Goal: Task Accomplishment & Management: Complete application form

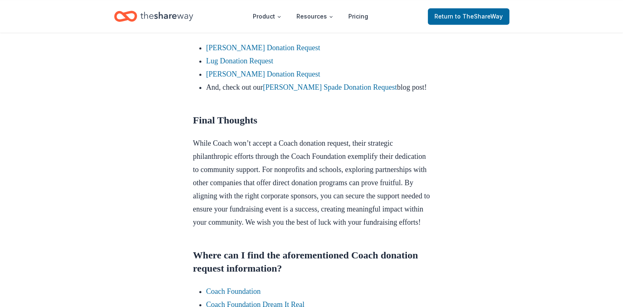
scroll to position [633, 0]
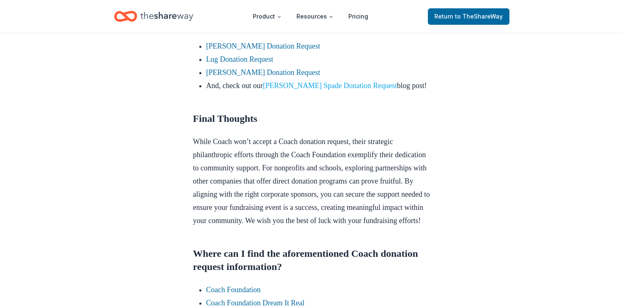
click at [344, 90] on link "[PERSON_NAME] Spade Donation Request" at bounding box center [330, 86] width 134 height 8
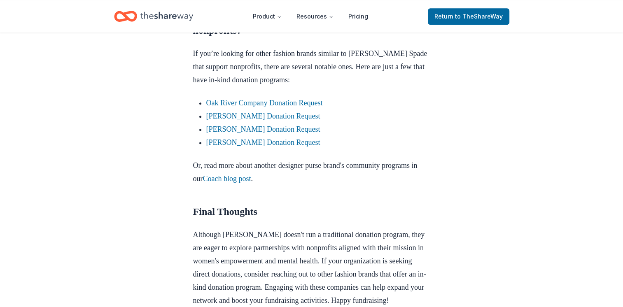
scroll to position [720, 0]
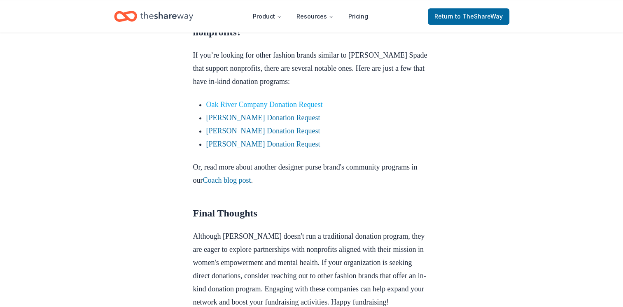
click at [277, 101] on link "Oak River Company Donation Request" at bounding box center [264, 105] width 117 height 8
click at [270, 115] on link "[PERSON_NAME] Donation Request" at bounding box center [263, 118] width 114 height 8
click at [270, 115] on link "Kendra Scott Donation Request" at bounding box center [263, 118] width 114 height 8
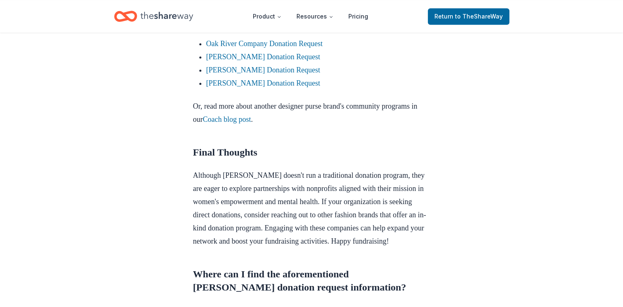
scroll to position [739, 0]
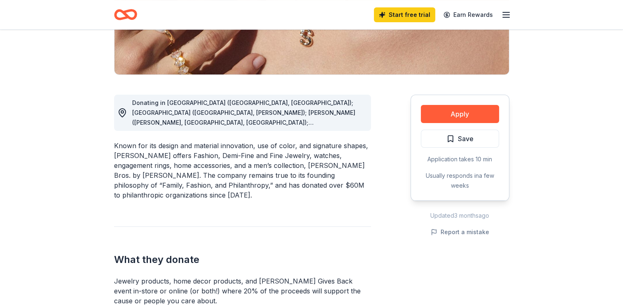
scroll to position [181, 0]
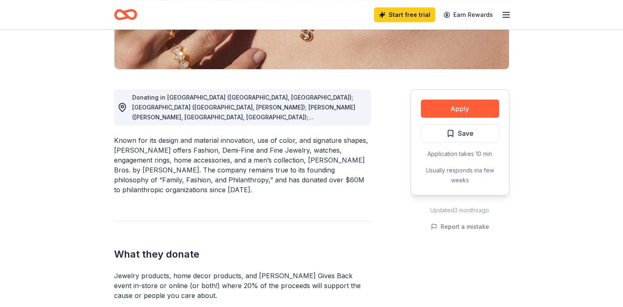
click at [365, 112] on div "Donating in AL (Birmingham, Huntsville); AR (Little Rock, Rogers); AZ (Chandler…" at bounding box center [242, 107] width 257 height 36
click at [327, 119] on span "Donating in AL (Birmingham, Huntsville); AR (Little Rock, Rogers); AZ (Chandler…" at bounding box center [243, 201] width 223 height 215
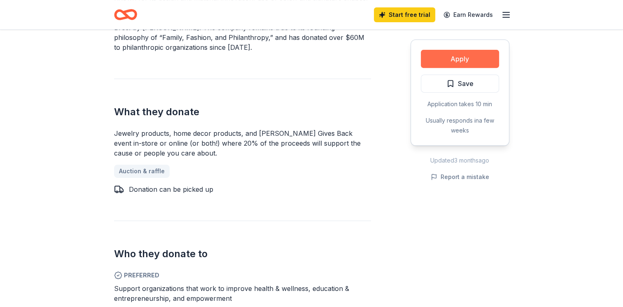
click at [474, 58] on button "Apply" at bounding box center [460, 59] width 78 height 18
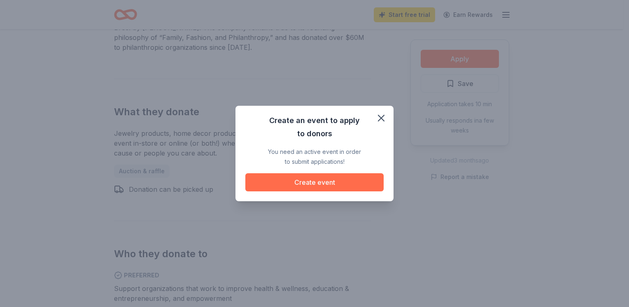
click at [325, 184] on button "Create event" at bounding box center [314, 182] width 138 height 18
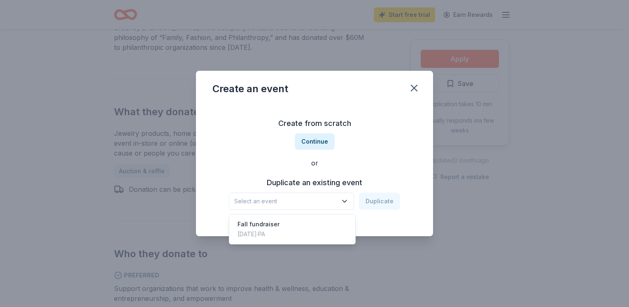
click at [346, 198] on icon "button" at bounding box center [345, 201] width 8 height 8
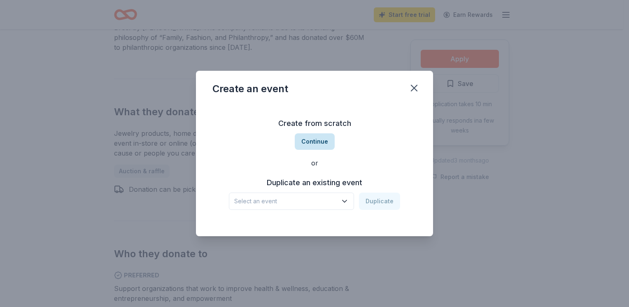
click at [321, 142] on button "Continue" at bounding box center [315, 141] width 40 height 16
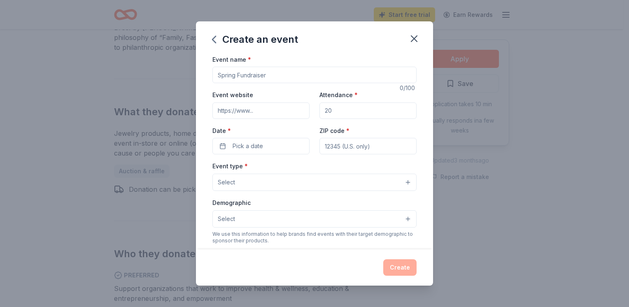
click at [285, 81] on input "Event name *" at bounding box center [315, 75] width 204 height 16
type input "Safer Streets annual car show"
click at [346, 109] on input "Attendance *" at bounding box center [368, 111] width 97 height 16
type input "250"
click at [273, 143] on button "Pick a date" at bounding box center [261, 146] width 97 height 16
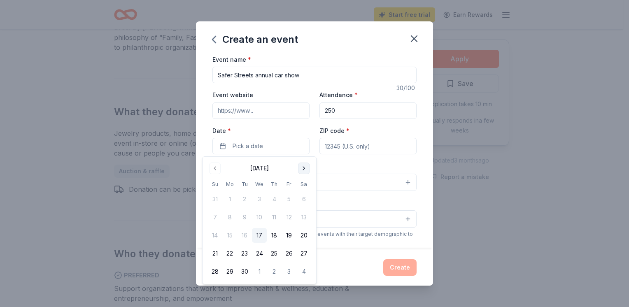
click at [306, 168] on button "Go to next month" at bounding box center [304, 169] width 12 height 12
click at [308, 196] on button "4" at bounding box center [304, 199] width 15 height 15
click at [374, 141] on input "ZIP code *" at bounding box center [368, 146] width 97 height 16
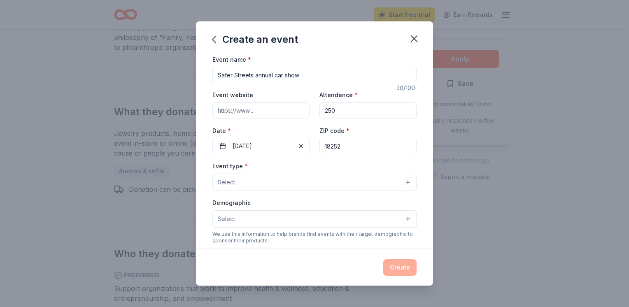
type input "18252"
click at [275, 187] on button "Select" at bounding box center [315, 182] width 204 height 17
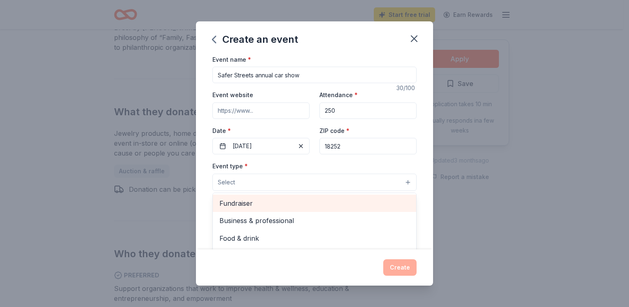
click at [272, 198] on div "Fundraiser" at bounding box center [314, 203] width 203 height 17
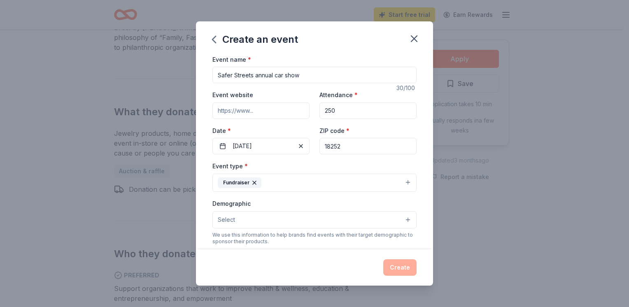
click at [255, 182] on icon "button" at bounding box center [254, 183] width 7 height 7
click at [263, 181] on button "Select" at bounding box center [315, 182] width 204 height 17
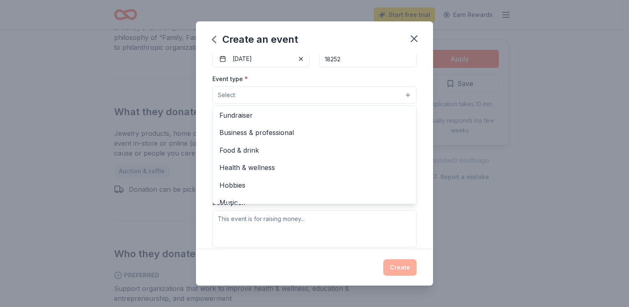
scroll to position [0, 0]
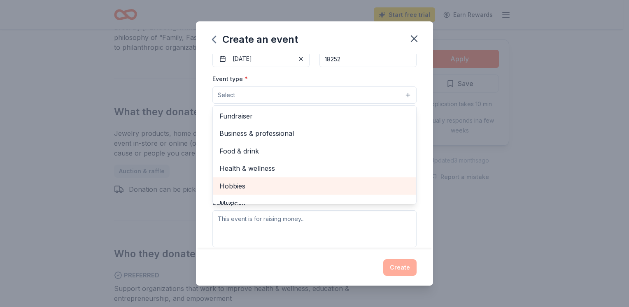
click at [234, 185] on span "Hobbies" at bounding box center [315, 186] width 190 height 11
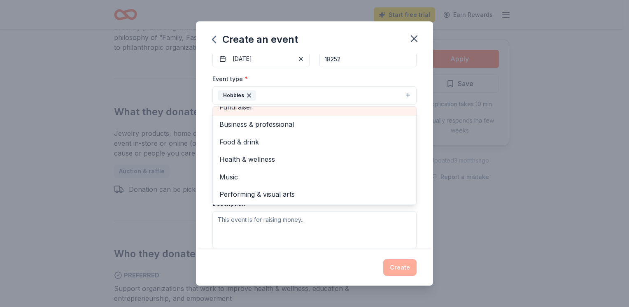
scroll to position [2, 0]
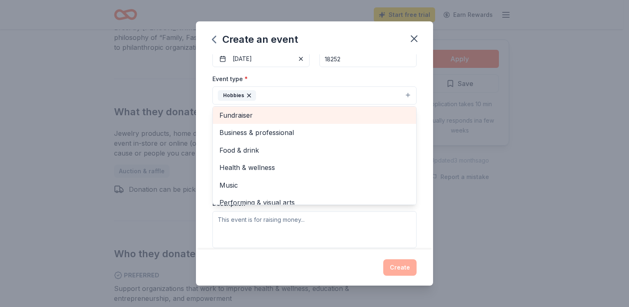
click at [259, 110] on span "Fundraiser" at bounding box center [315, 115] width 190 height 11
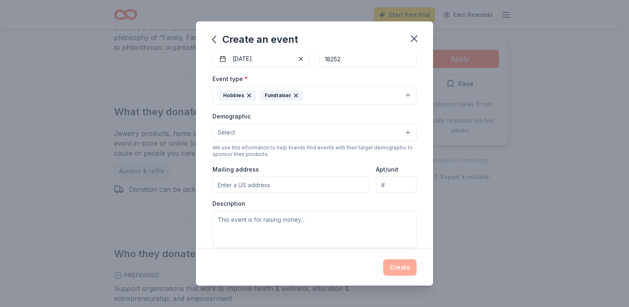
click at [246, 95] on icon "button" at bounding box center [249, 95] width 7 height 7
click at [279, 128] on button "Select" at bounding box center [315, 132] width 204 height 17
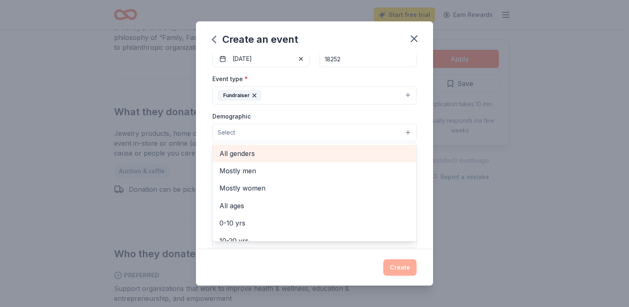
click at [280, 152] on span "All genders" at bounding box center [315, 153] width 190 height 11
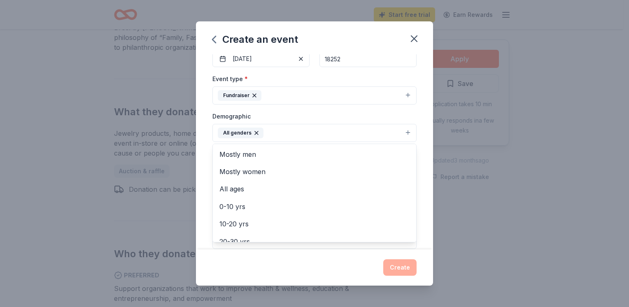
click at [419, 200] on div "Event name * Safer Streets annual car show 30 /100 Event website Attendance * 2…" at bounding box center [314, 152] width 237 height 196
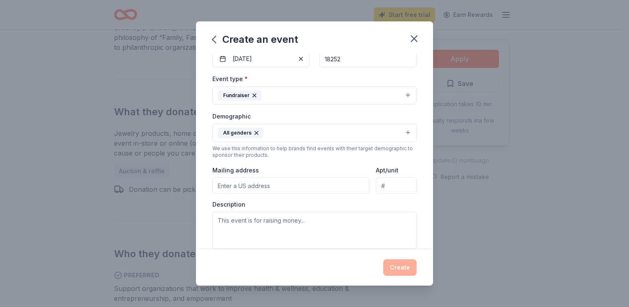
click at [264, 185] on input "Mailing address" at bounding box center [291, 186] width 157 height 16
click at [333, 185] on input "265 Golf Rd, Tamaqua, Pa 18252-554" at bounding box center [291, 186] width 157 height 16
type input "265 GOLF RD, TAMAQUA, PA 18252-5545"
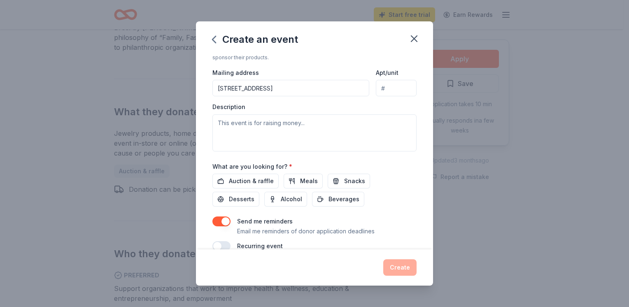
scroll to position [199, 0]
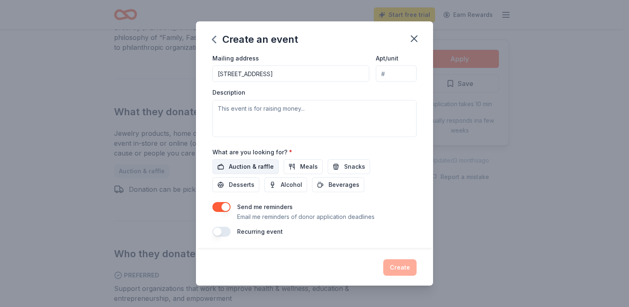
click at [257, 169] on span "Auction & raffle" at bounding box center [251, 167] width 45 height 10
click at [218, 233] on button "button" at bounding box center [222, 232] width 18 height 10
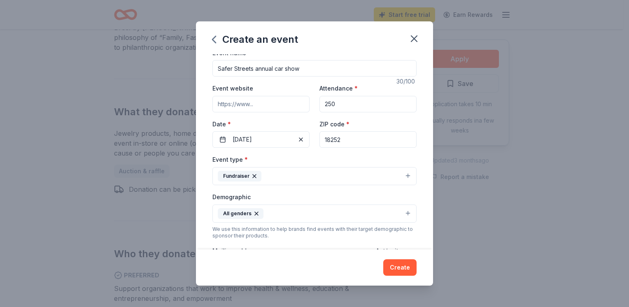
scroll to position [0, 0]
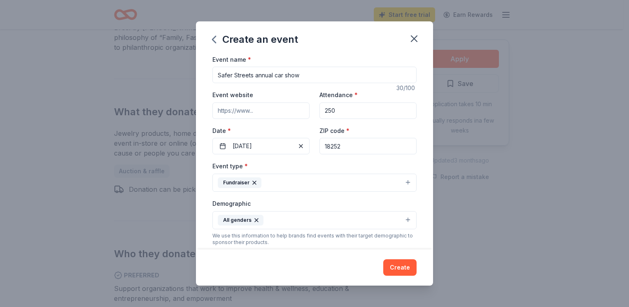
click at [272, 117] on input "Event website" at bounding box center [261, 111] width 97 height 16
type input "www.saferstreetstamaqua.com"
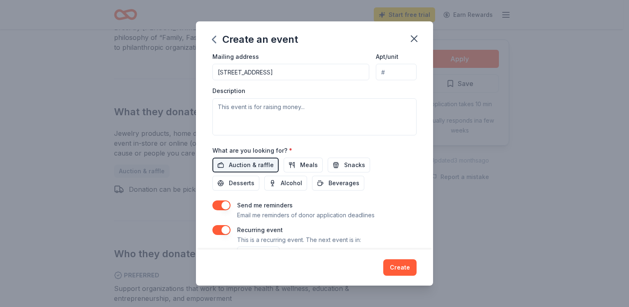
scroll to position [203, 0]
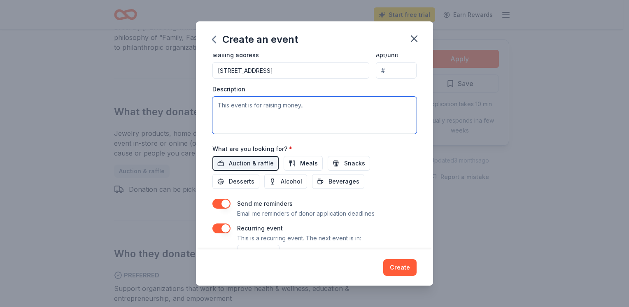
click at [275, 108] on textarea at bounding box center [315, 115] width 204 height 37
click at [398, 105] on textarea "This event is raising money for the in basic needs of clothing," at bounding box center [315, 115] width 204 height 37
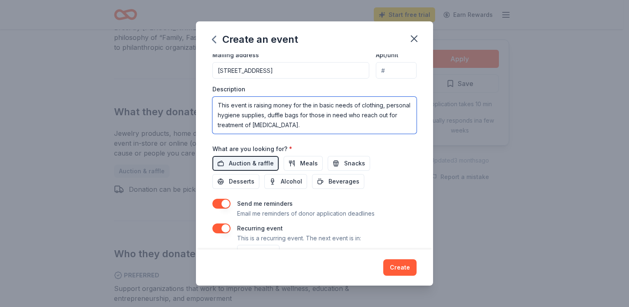
type textarea "This event is raising money for the in basic needs of clothing, personal hygien…"
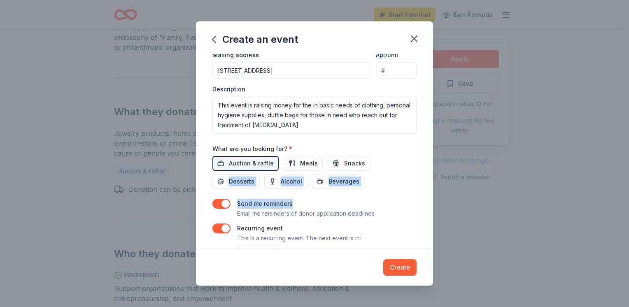
drag, startPoint x: 418, startPoint y: 199, endPoint x: 422, endPoint y: 167, distance: 31.9
click at [422, 167] on div "Event name * Safer Streets annual car show 30 /100 Event website www.saferstree…" at bounding box center [314, 152] width 237 height 196
drag, startPoint x: 422, startPoint y: 167, endPoint x: 381, endPoint y: 190, distance: 46.5
click at [381, 190] on div "Event name * Safer Streets annual car show 30 /100 Event website www.saferstree…" at bounding box center [315, 58] width 204 height 412
click at [402, 171] on div "Auction & raffle Meals Snacks Desserts Alcohol Beverages" at bounding box center [315, 172] width 204 height 33
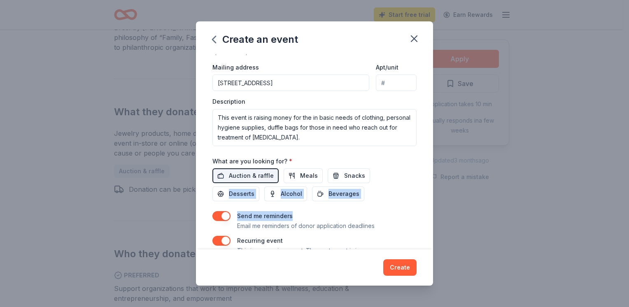
scroll to position [186, 0]
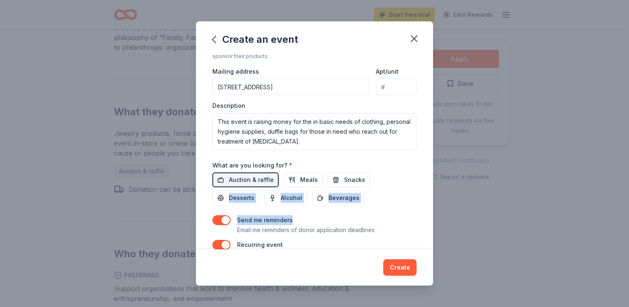
click at [321, 66] on div "Mailing address 265 GOLF RD, TAMAQUA, PA 18252-5545" at bounding box center [291, 80] width 157 height 29
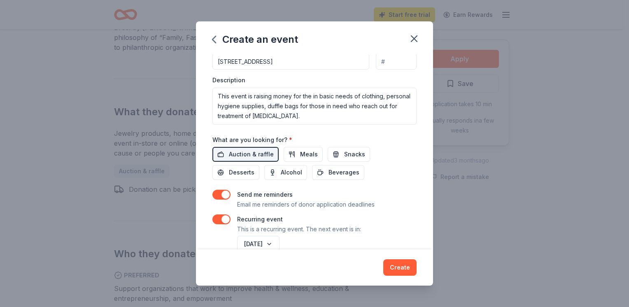
scroll to position [229, 0]
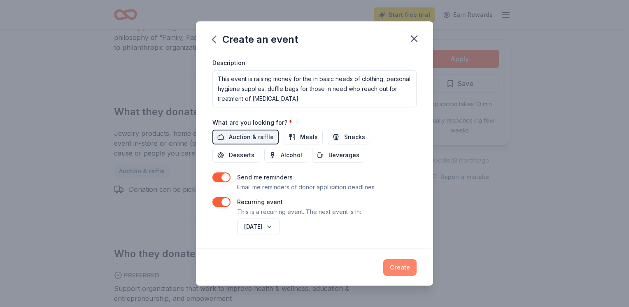
click at [400, 271] on button "Create" at bounding box center [399, 267] width 33 height 16
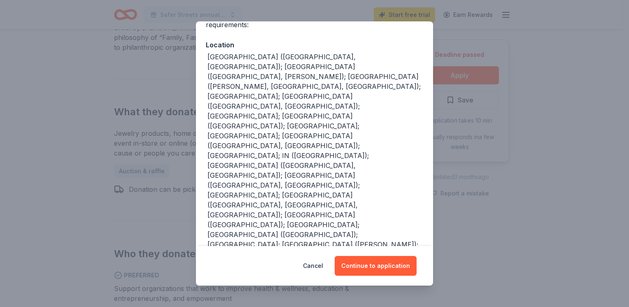
scroll to position [95, 0]
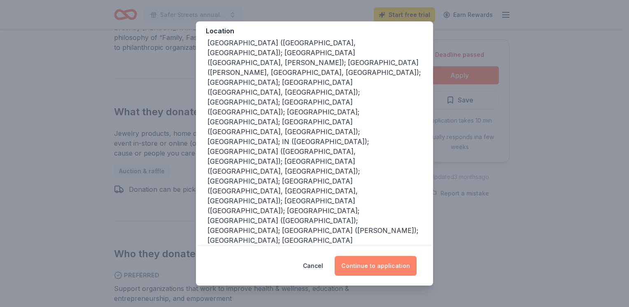
click at [381, 263] on button "Continue to application" at bounding box center [376, 266] width 82 height 20
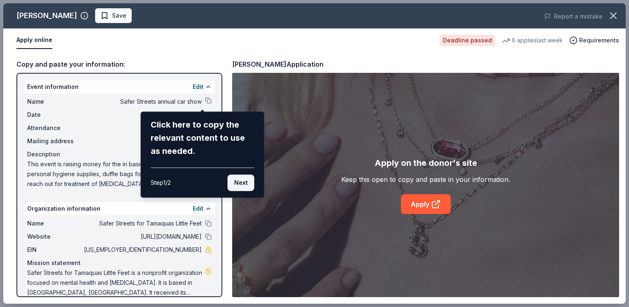
click at [236, 190] on button "Next" at bounding box center [241, 183] width 27 height 16
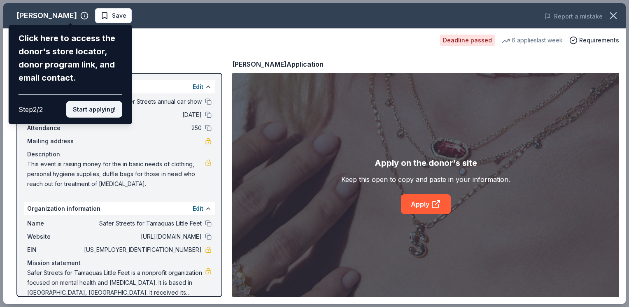
click at [93, 113] on button "Start applying!" at bounding box center [94, 109] width 56 height 16
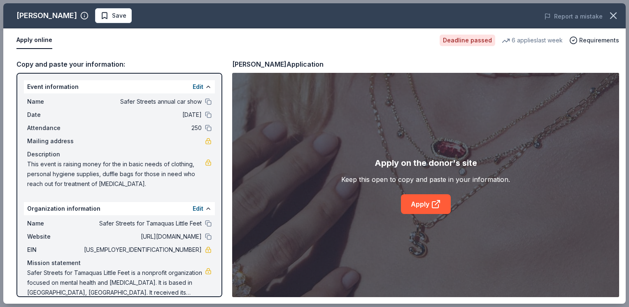
click at [420, 204] on div "Kendra Scott Save Report a mistake Apply online Deadline passed 6 applies last …" at bounding box center [314, 153] width 623 height 301
click at [430, 203] on div "Kendra Scott Save Report a mistake Apply online Deadline passed 6 applies last …" at bounding box center [314, 153] width 623 height 301
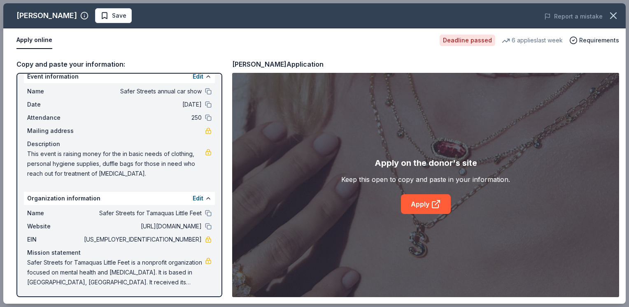
scroll to position [0, 0]
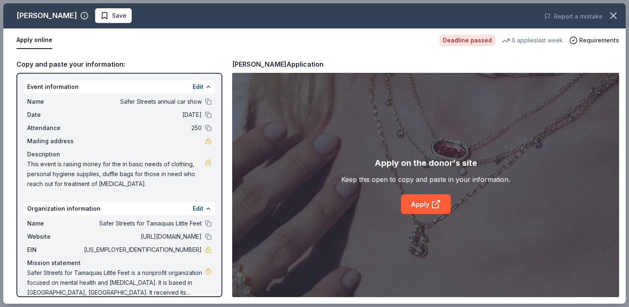
drag, startPoint x: 23, startPoint y: 85, endPoint x: 167, endPoint y: 249, distance: 218.6
click at [167, 249] on div "Event information Edit Name Safer Streets annual car show Date 10/04/25 Attenda…" at bounding box center [119, 185] width 206 height 224
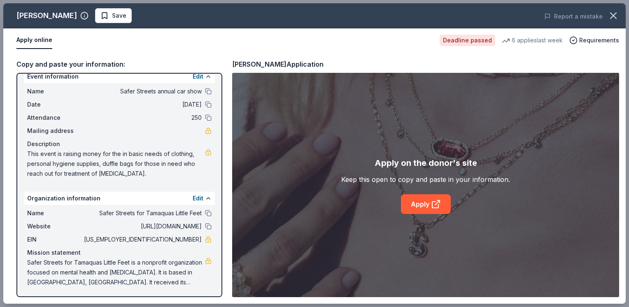
click at [183, 283] on span "Safer Streets for Tamaquas Little Feet is a nonprofit organization focused on m…" at bounding box center [116, 273] width 178 height 30
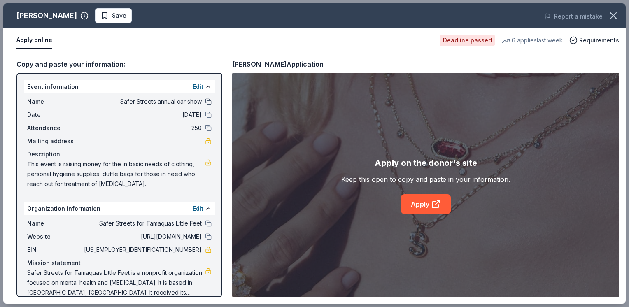
click at [205, 101] on button at bounding box center [208, 101] width 7 height 7
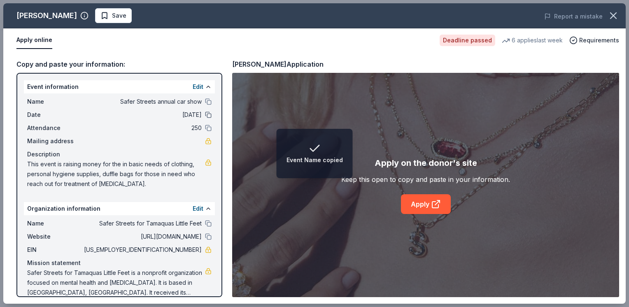
click at [205, 112] on button at bounding box center [208, 115] width 7 height 7
click at [205, 126] on button at bounding box center [208, 128] width 7 height 7
click at [205, 101] on button at bounding box center [208, 101] width 7 height 7
click at [426, 204] on link "Apply" at bounding box center [426, 204] width 50 height 20
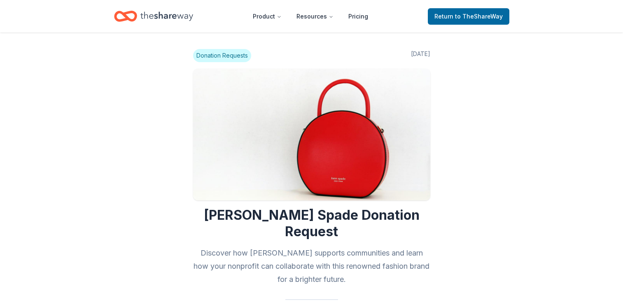
scroll to position [739, 0]
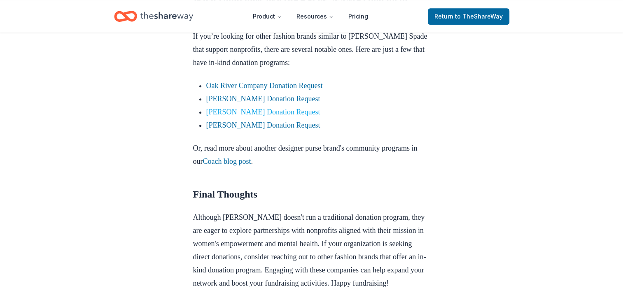
click at [286, 109] on link "[PERSON_NAME] Donation Request" at bounding box center [263, 112] width 114 height 8
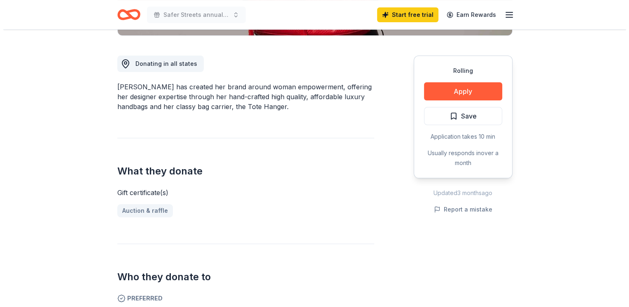
scroll to position [219, 0]
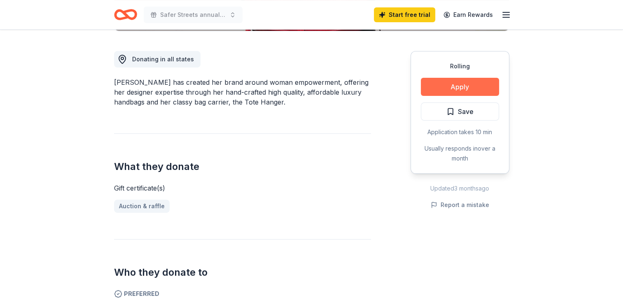
click at [473, 85] on button "Apply" at bounding box center [460, 87] width 78 height 18
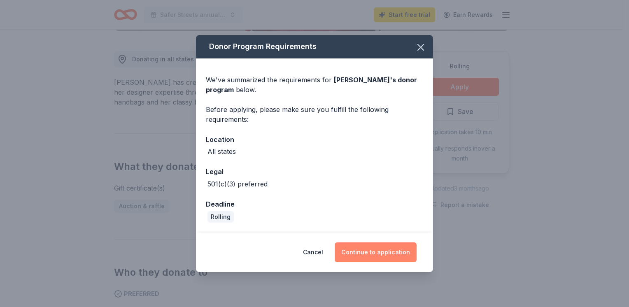
click at [363, 252] on button "Continue to application" at bounding box center [376, 253] width 82 height 20
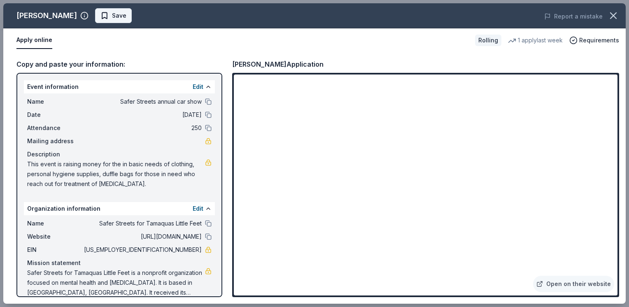
click at [101, 16] on span "Save" at bounding box center [114, 16] width 26 height 10
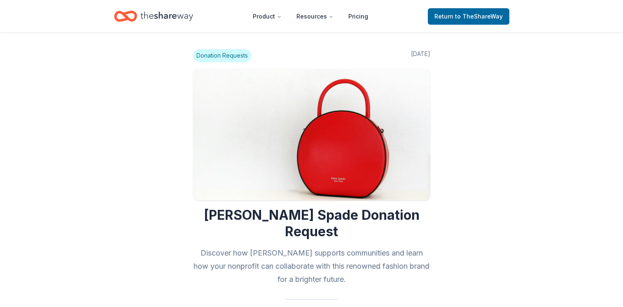
scroll to position [739, 0]
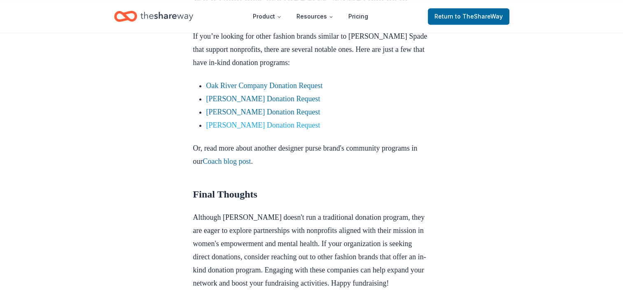
click at [265, 123] on link "[PERSON_NAME] Donation Request" at bounding box center [263, 125] width 114 height 8
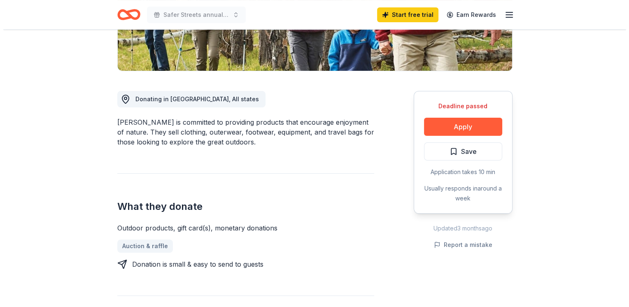
scroll to position [181, 0]
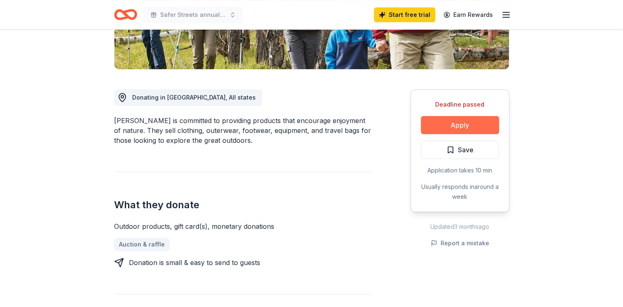
click at [479, 123] on button "Apply" at bounding box center [460, 125] width 78 height 18
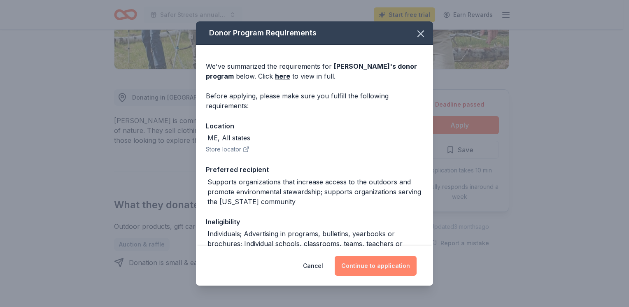
click at [373, 268] on button "Continue to application" at bounding box center [376, 266] width 82 height 20
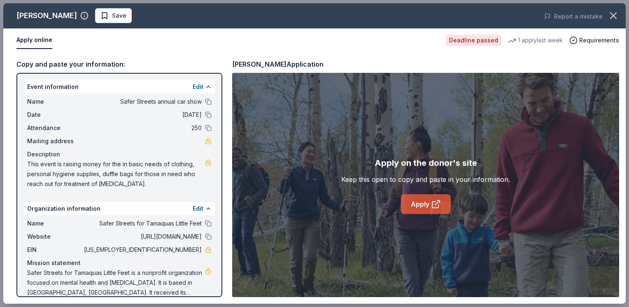
click at [418, 202] on link "Apply" at bounding box center [426, 204] width 50 height 20
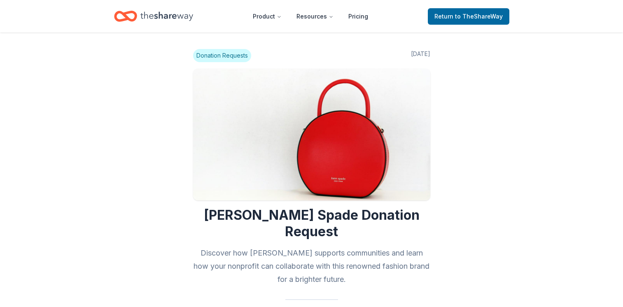
scroll to position [739, 0]
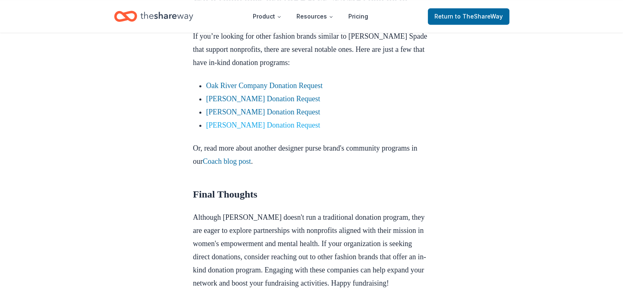
click at [242, 121] on link "[PERSON_NAME] Donation Request" at bounding box center [263, 125] width 114 height 8
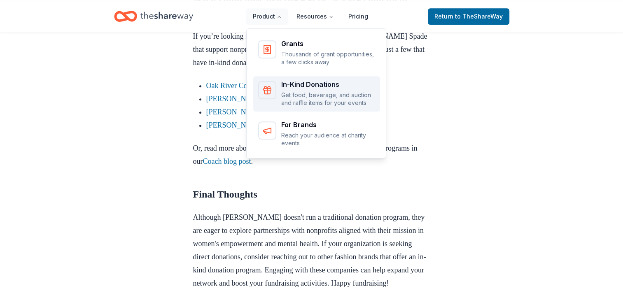
click at [311, 86] on div "In-Kind Donations" at bounding box center [328, 84] width 94 height 7
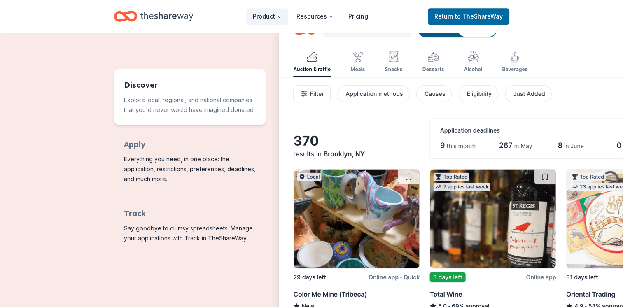
scroll to position [392, 0]
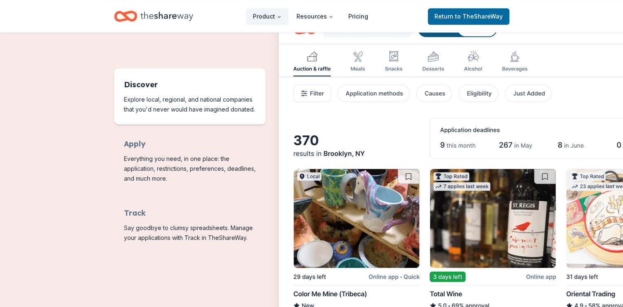
click at [220, 103] on span "Features for running your books" at bounding box center [190, 96] width 152 height 56
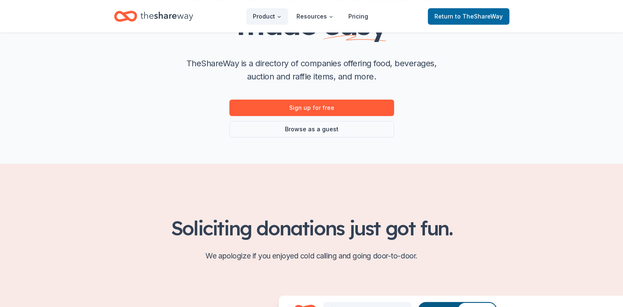
scroll to position [112, 0]
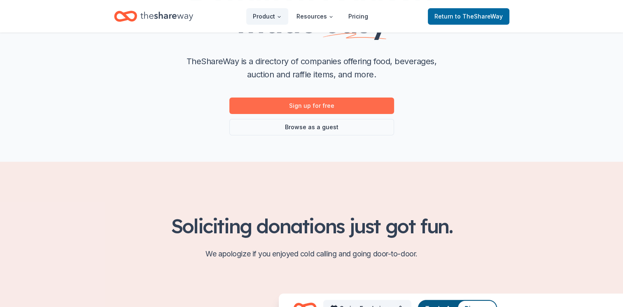
click at [327, 103] on link "Sign up for free" at bounding box center [311, 106] width 165 height 16
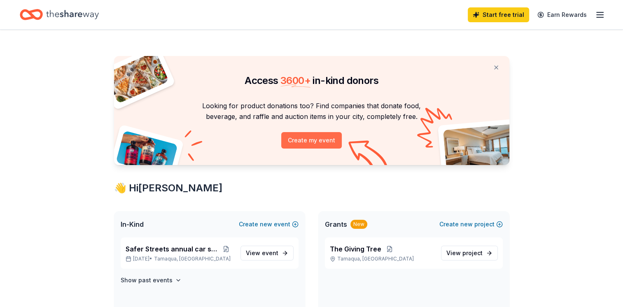
click at [306, 140] on button "Create my event" at bounding box center [311, 140] width 61 height 16
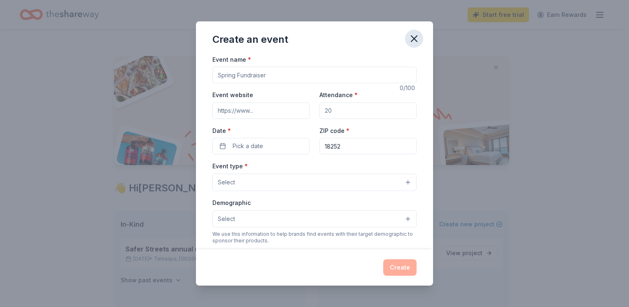
click at [412, 39] on icon "button" at bounding box center [415, 39] width 12 height 12
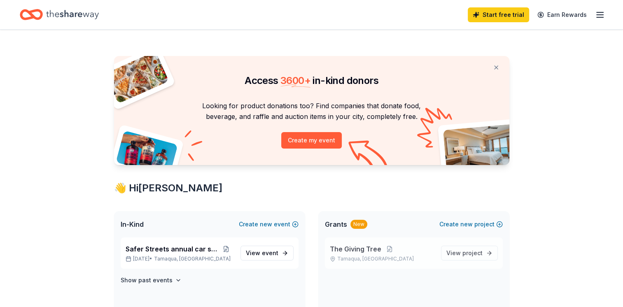
click at [364, 248] on span "The Giving Tree" at bounding box center [355, 249] width 51 height 10
click at [275, 255] on span "event" at bounding box center [270, 253] width 16 height 7
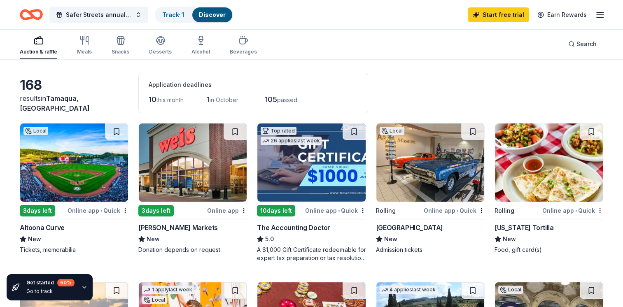
scroll to position [56, 0]
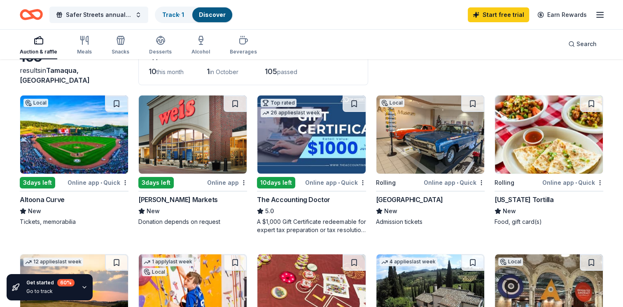
click at [203, 126] on img at bounding box center [193, 135] width 108 height 78
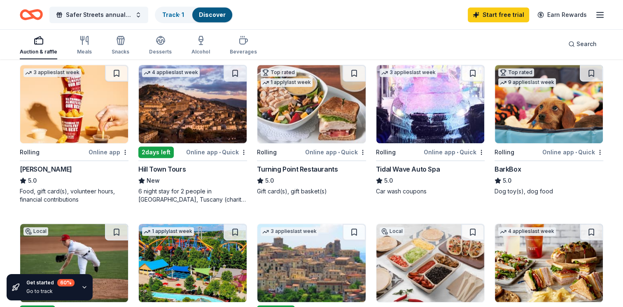
scroll to position [407, 0]
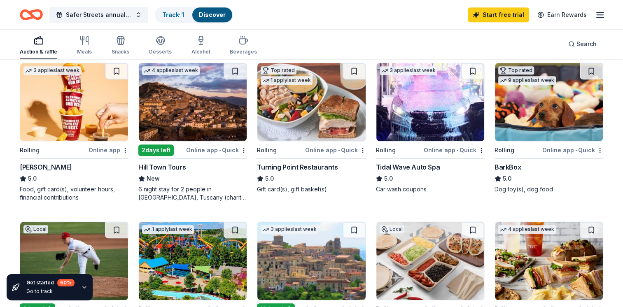
click at [65, 110] on img at bounding box center [74, 102] width 108 height 78
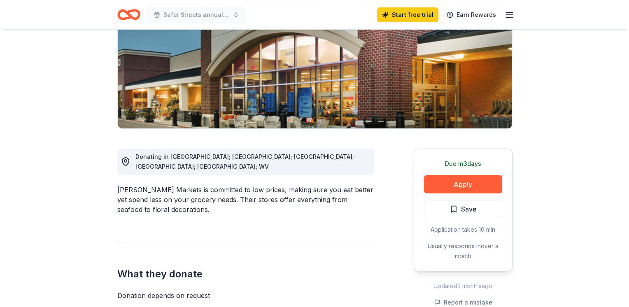
scroll to position [128, 0]
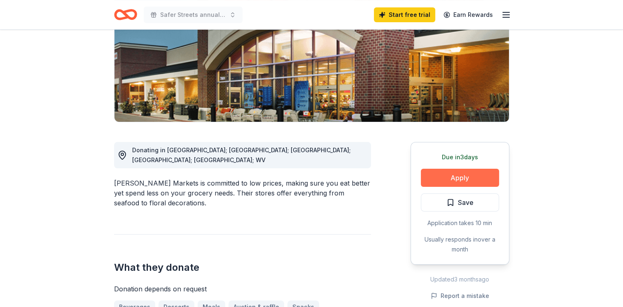
click at [461, 182] on button "Apply" at bounding box center [460, 178] width 78 height 18
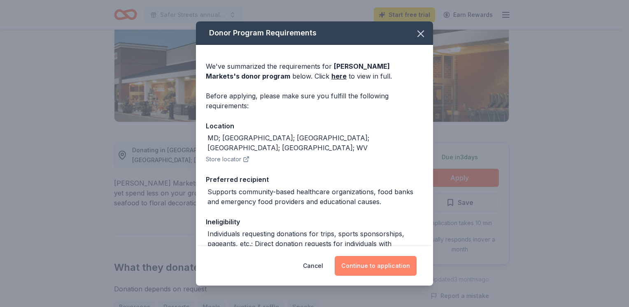
click at [369, 263] on button "Continue to application" at bounding box center [376, 266] width 82 height 20
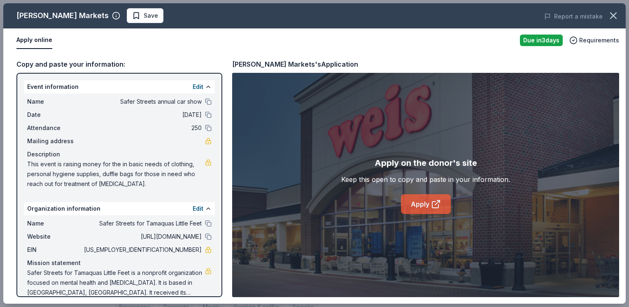
click at [423, 202] on link "Apply" at bounding box center [426, 204] width 50 height 20
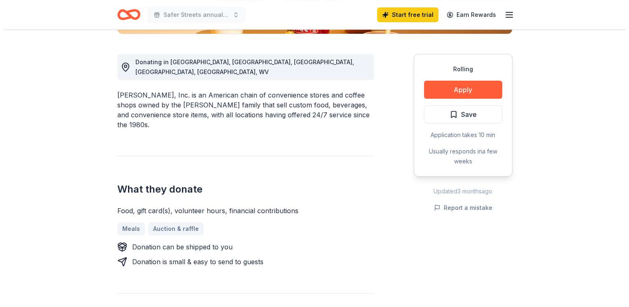
scroll to position [240, 0]
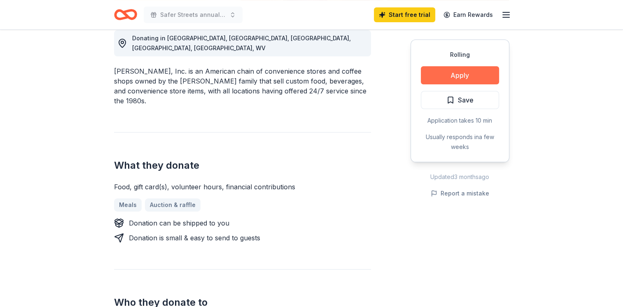
click at [463, 71] on button "Apply" at bounding box center [460, 75] width 78 height 18
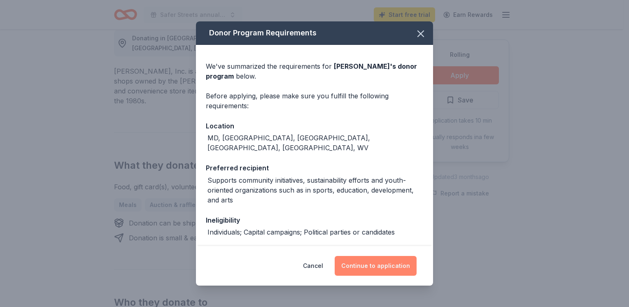
click at [385, 271] on button "Continue to application" at bounding box center [376, 266] width 82 height 20
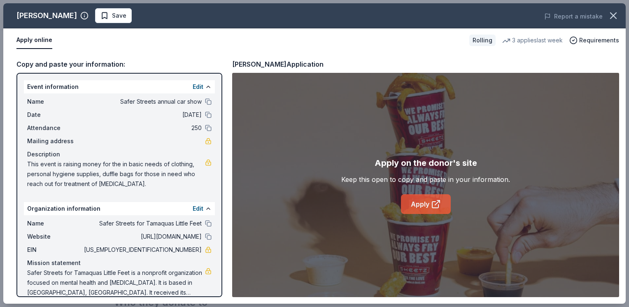
click at [428, 203] on link "Apply" at bounding box center [426, 204] width 50 height 20
